Goal: Information Seeking & Learning: Find contact information

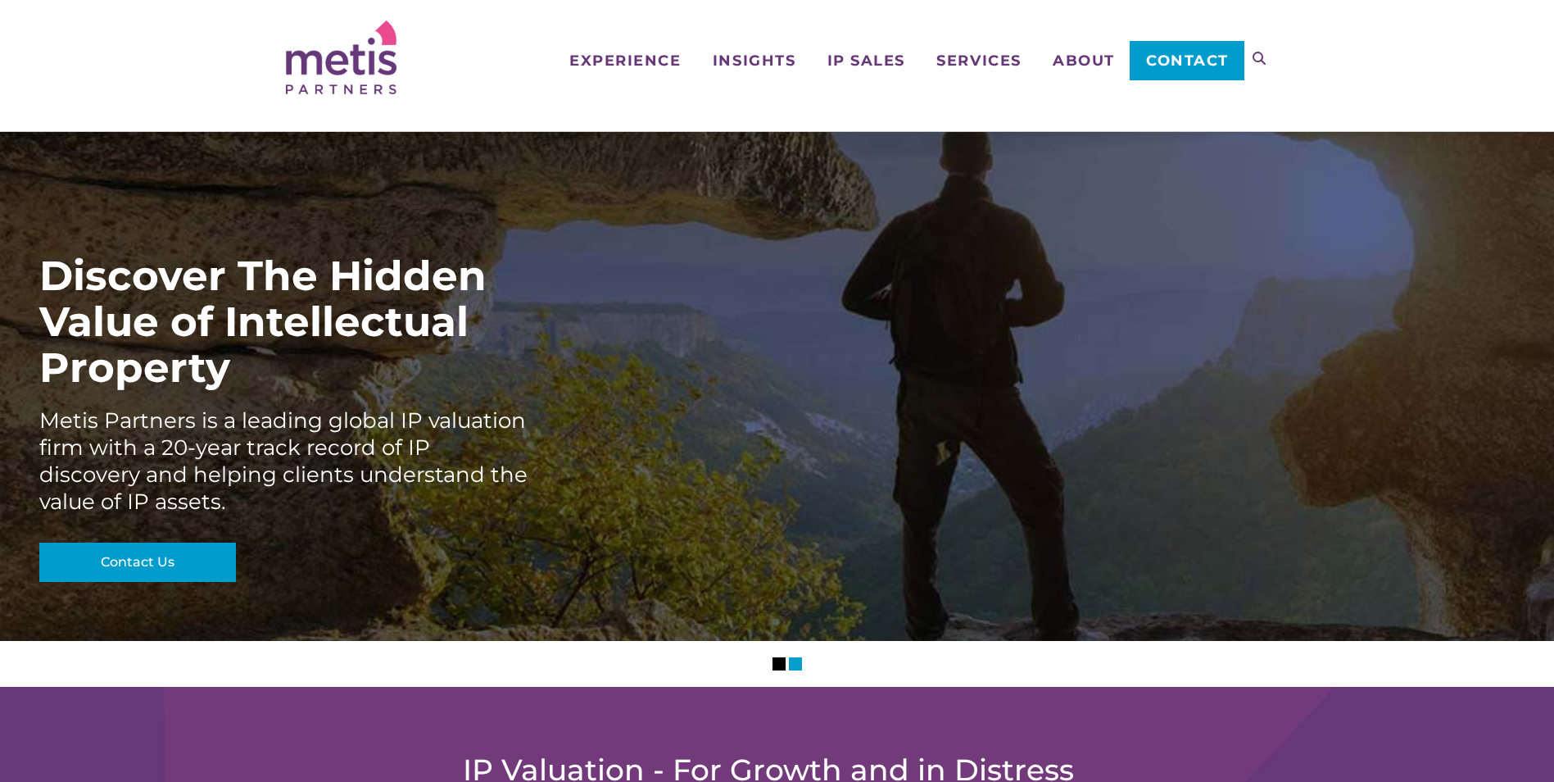
click at [1167, 66] on span "Contact" at bounding box center [1187, 60] width 83 height 15
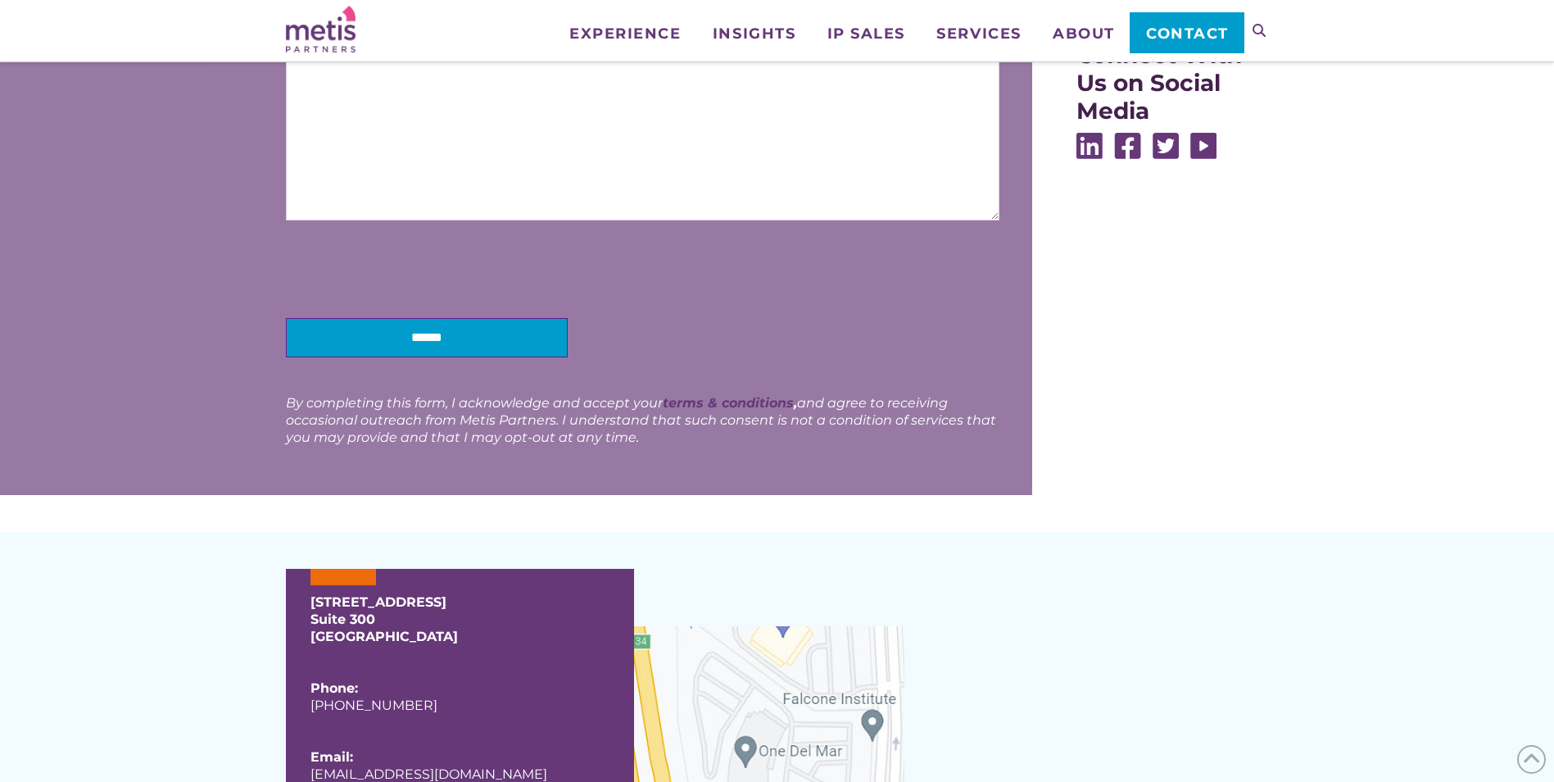
scroll to position [901, 0]
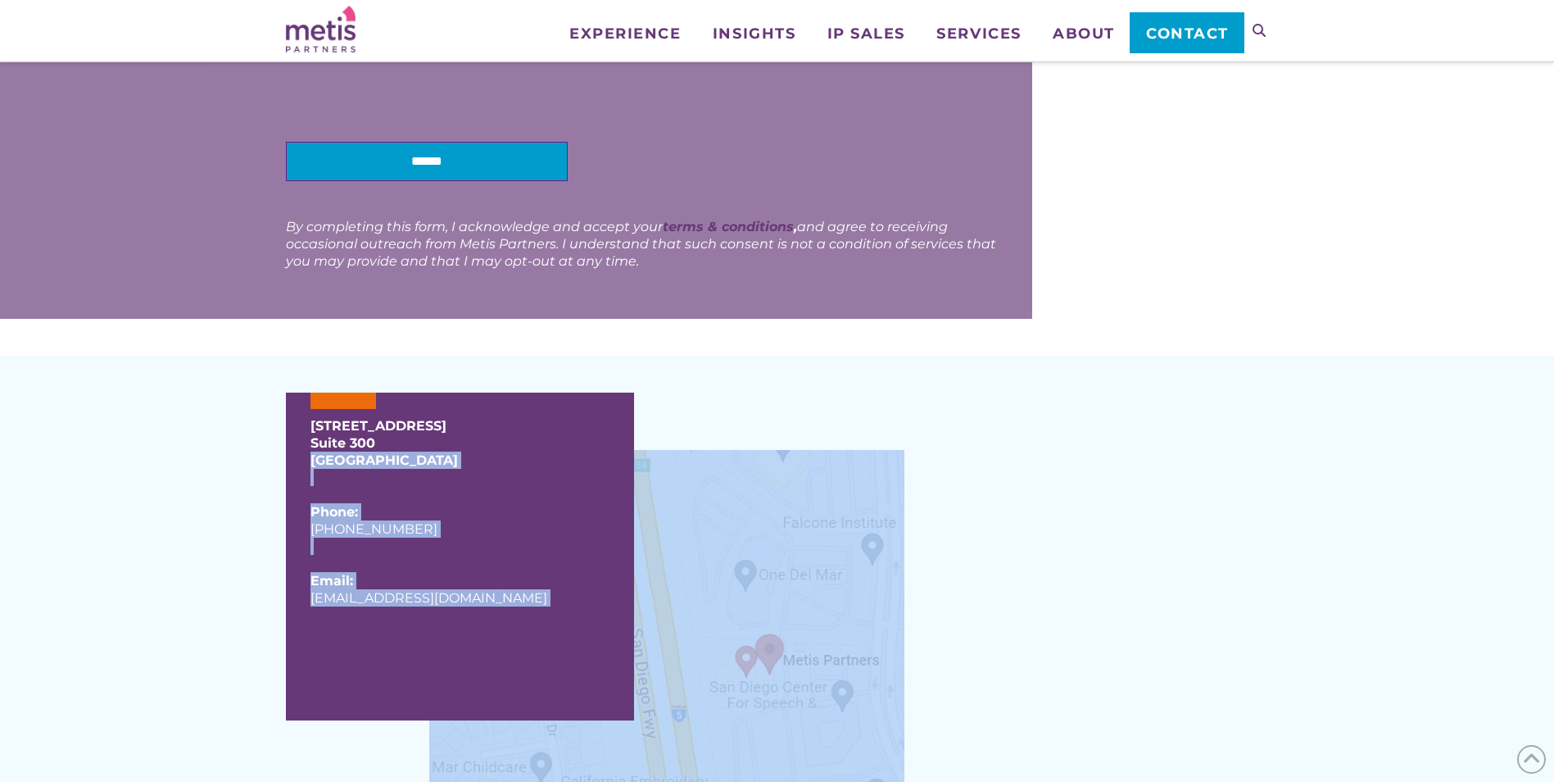
drag, startPoint x: 488, startPoint y: 460, endPoint x: 275, endPoint y: 429, distance: 215.2
drag, startPoint x: 275, startPoint y: 429, endPoint x: 398, endPoint y: 486, distance: 135.3
click at [398, 486] on p "[STREET_ADDRESS]" at bounding box center [460, 451] width 299 height 69
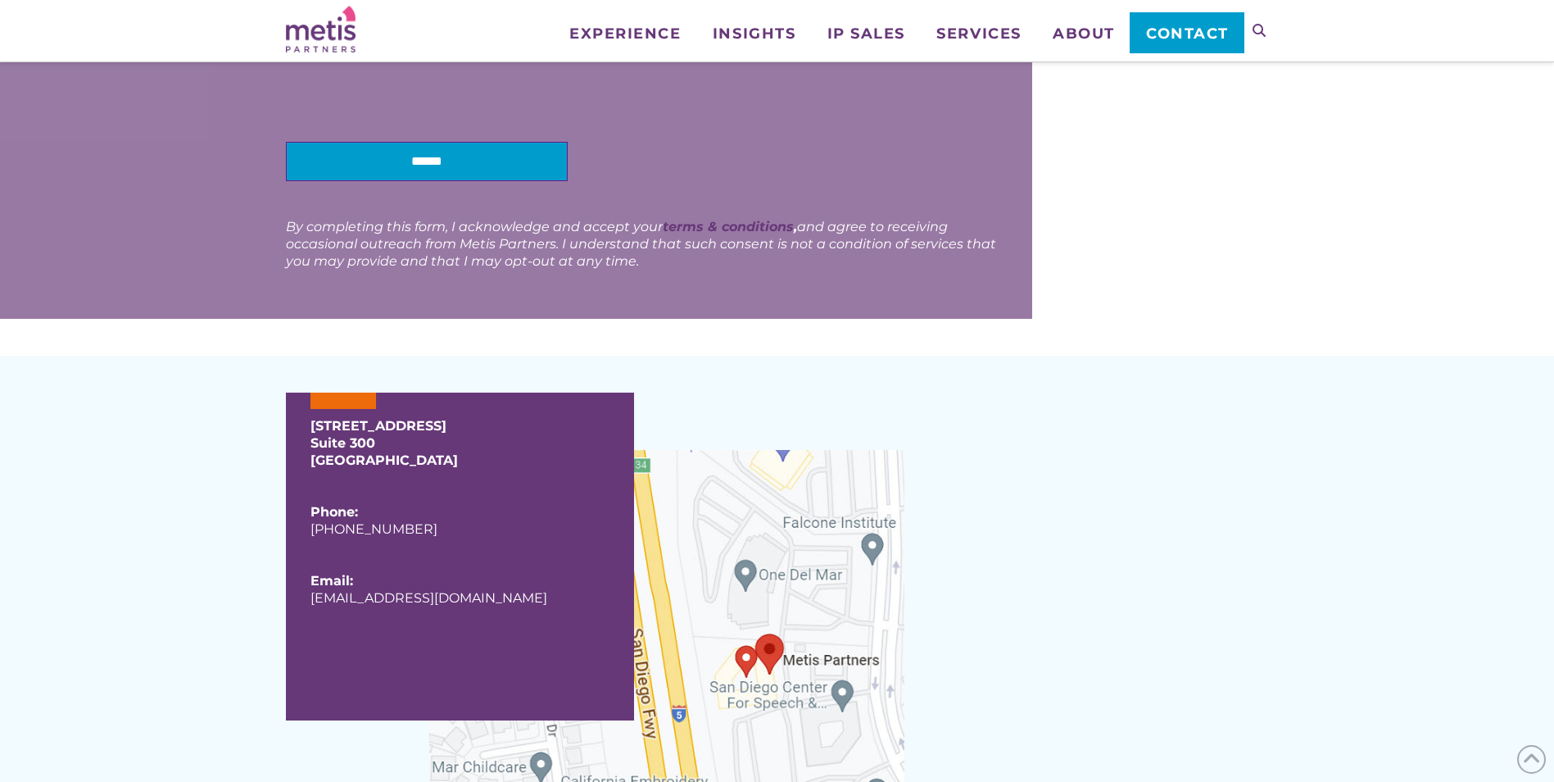
drag, startPoint x: 466, startPoint y: 457, endPoint x: 293, endPoint y: 429, distance: 176.1
click at [293, 429] on div "[STREET_ADDRESS] Phone: [PHONE_NUMBER] Email: [EMAIL_ADDRESS][DOMAIN_NAME]" at bounding box center [460, 556] width 348 height 328
copy p "[STREET_ADDRESS]"
click at [551, 460] on p "[STREET_ADDRESS]" at bounding box center [460, 451] width 299 height 69
